Goal: Communication & Community: Connect with others

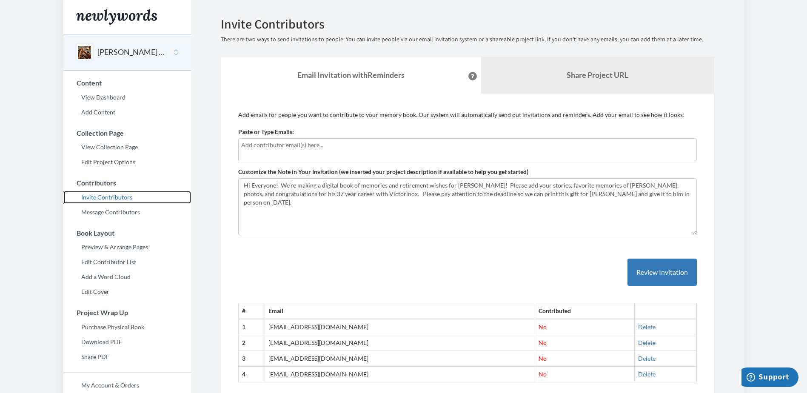
click at [97, 199] on link "Invite Contributors" at bounding box center [127, 197] width 128 height 13
click at [95, 196] on link "Invite Contributors" at bounding box center [127, 197] width 128 height 13
click at [276, 148] on input "text" at bounding box center [467, 144] width 453 height 9
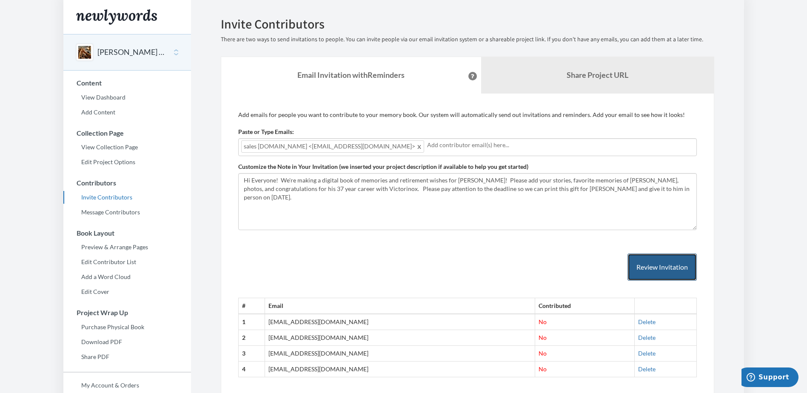
click at [662, 273] on button "Review Invitation" at bounding box center [661, 267] width 69 height 28
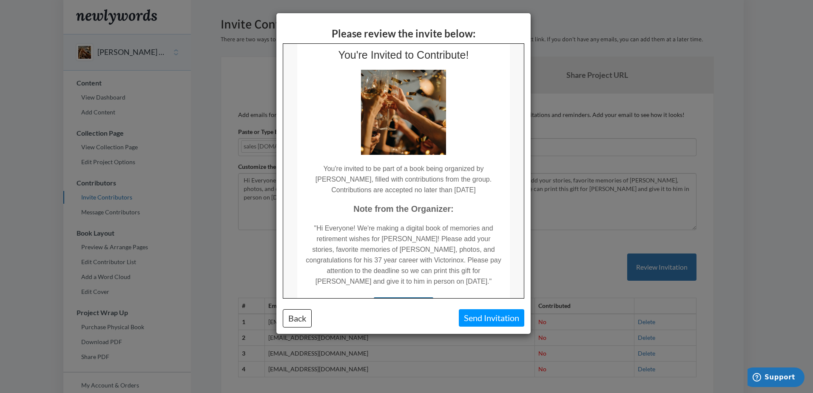
scroll to position [122, 0]
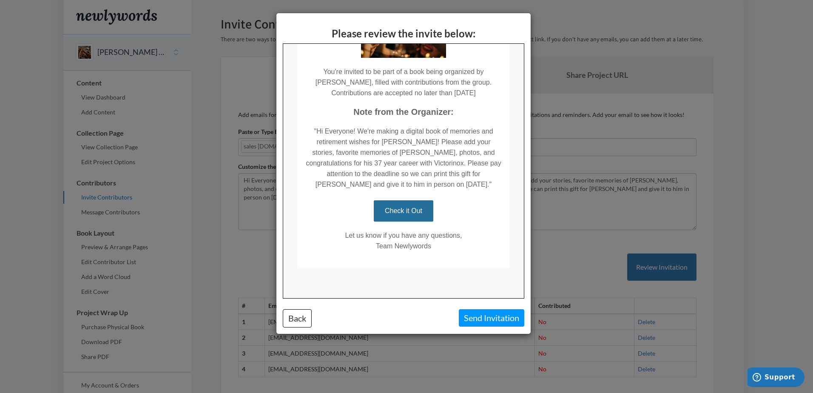
drag, startPoint x: 518, startPoint y: 119, endPoint x: 813, endPoint y: 290, distance: 340.6
click at [483, 316] on button "Send Invitation" at bounding box center [491, 317] width 65 height 17
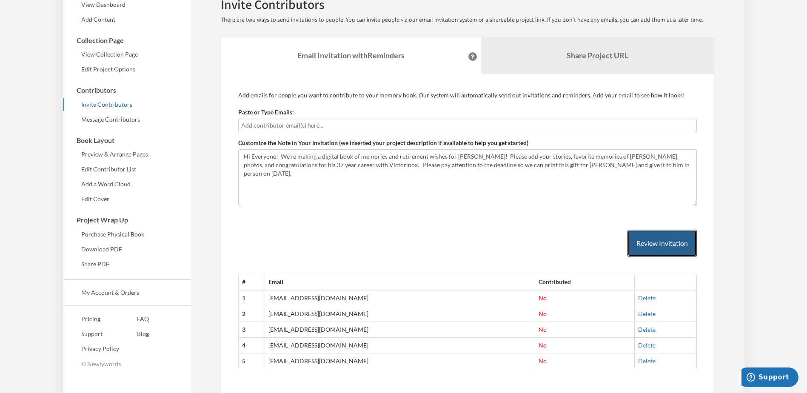
scroll to position [121, 0]
